Goal: Find specific page/section: Find specific page/section

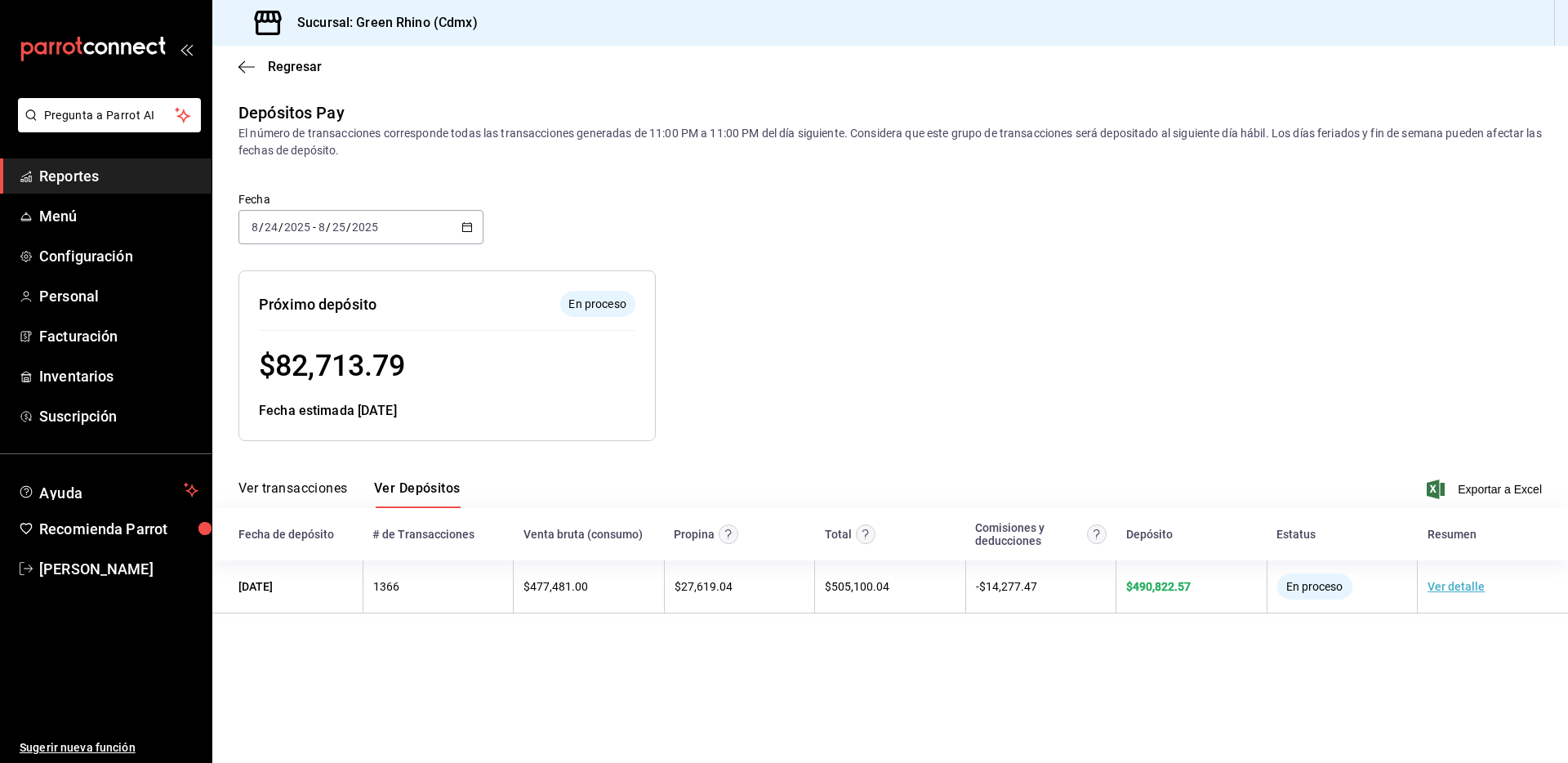
drag, startPoint x: 272, startPoint y: 47, endPoint x: 267, endPoint y: 55, distance: 9.4
click at [272, 46] on div "Regresar" at bounding box center [890, 66] width 1355 height 41
click at [265, 62] on span "Regresar" at bounding box center [279, 67] width 83 height 16
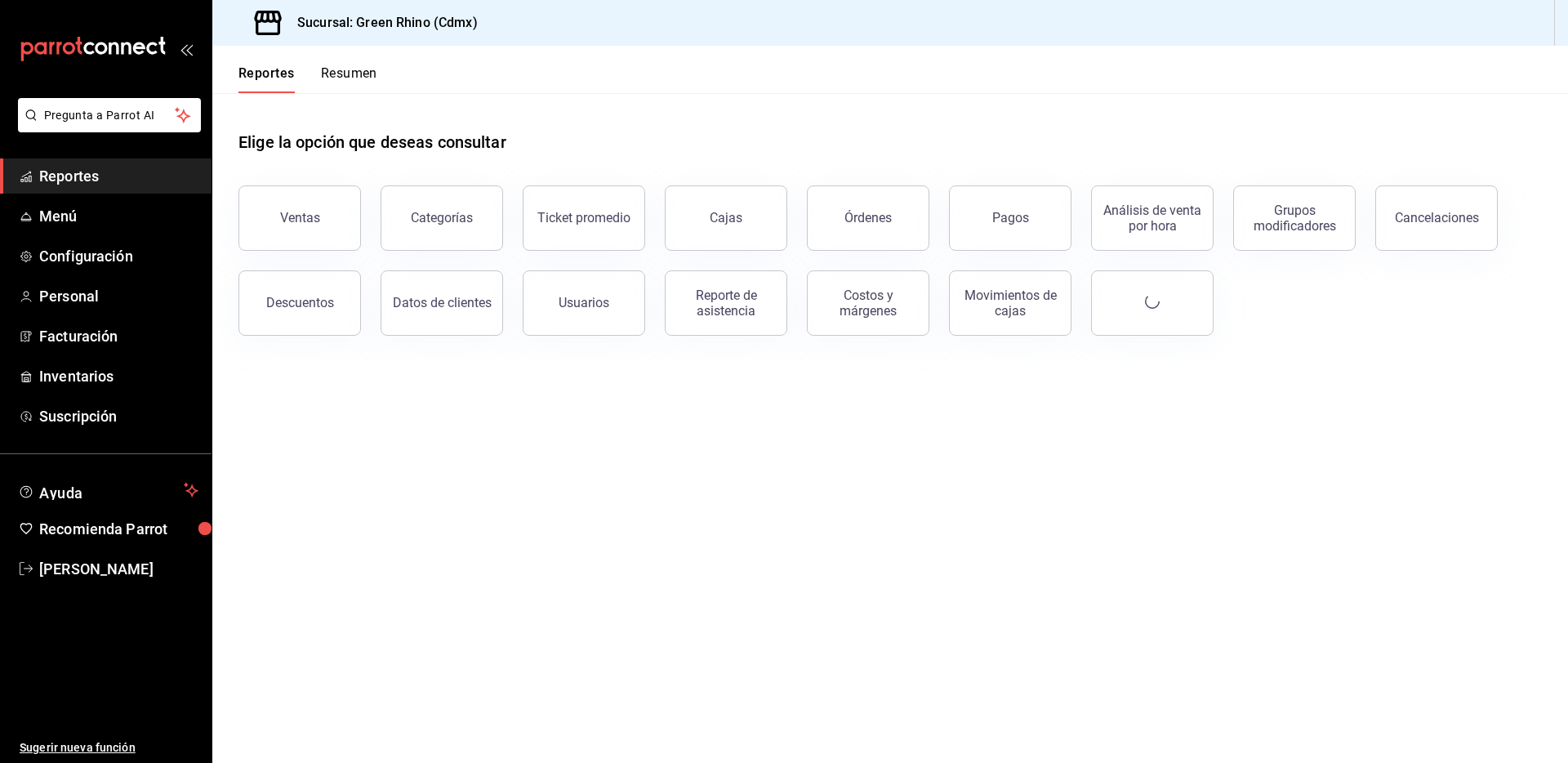
click at [326, 198] on button "Ventas" at bounding box center [299, 218] width 122 height 65
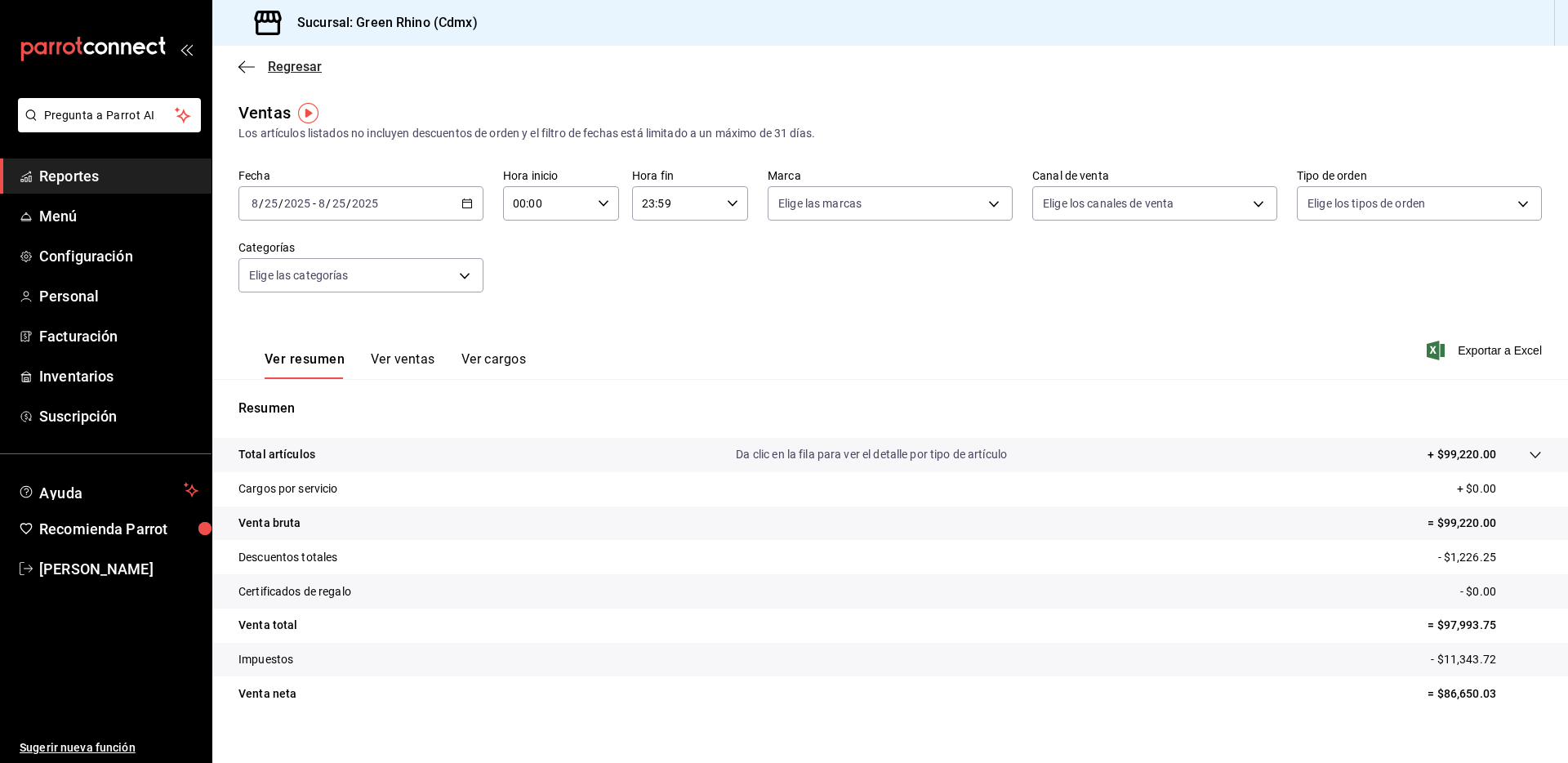
click at [309, 65] on span "Regresar" at bounding box center [294, 67] width 54 height 16
